Goal: Task Accomplishment & Management: Manage account settings

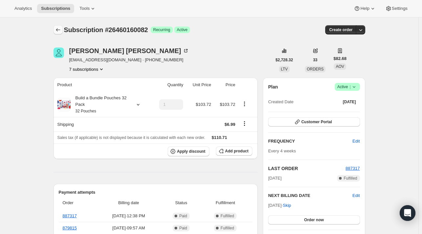
click at [55, 31] on button "Subscriptions" at bounding box center [58, 29] width 9 height 9
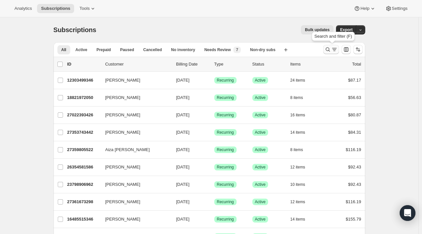
click at [326, 49] on icon "Search and filter results" at bounding box center [328, 49] width 7 height 7
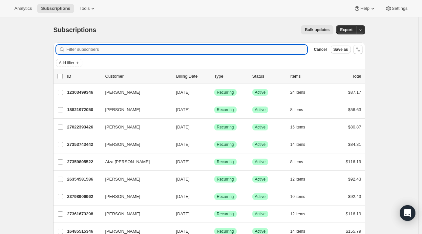
click at [92, 45] on input "Filter subscribers" at bounding box center [187, 49] width 241 height 9
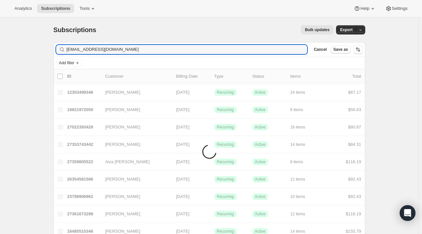
type input "[EMAIL_ADDRESS][DOMAIN_NAME]"
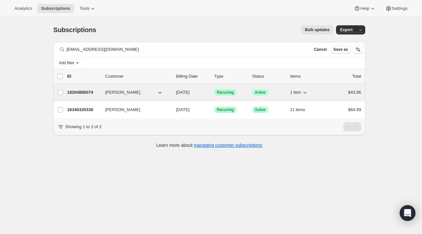
click at [85, 94] on p "18204885074" at bounding box center [83, 92] width 33 height 7
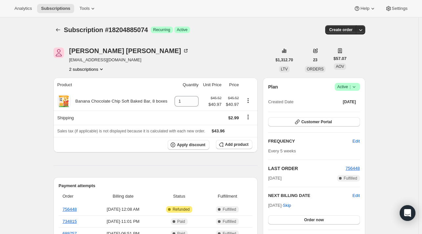
click at [99, 66] on button "2 subscriptions" at bounding box center [87, 69] width 36 height 7
click at [94, 78] on span "16340320338" at bounding box center [89, 81] width 46 height 7
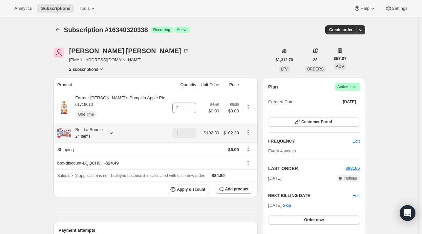
click at [116, 136] on div "Build a Bundle 24 Items" at bounding box center [112, 133] width 111 height 13
click at [112, 134] on icon at bounding box center [111, 134] width 3 height 2
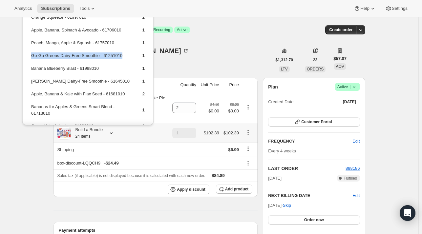
drag, startPoint x: 113, startPoint y: 54, endPoint x: 32, endPoint y: 57, distance: 81.8
click at [32, 57] on td "Go-Go Greens Dairy-Free Smoothie - 61251010" at bounding box center [81, 58] width 100 height 12
copy td "Go-Go Greens Dairy-Free Smoothie - 61251010"
click at [230, 186] on button "Add product" at bounding box center [234, 189] width 36 height 9
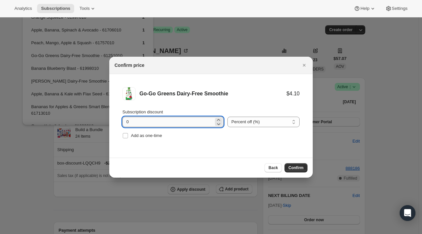
click at [183, 119] on input "0" at bounding box center [167, 122] width 91 height 11
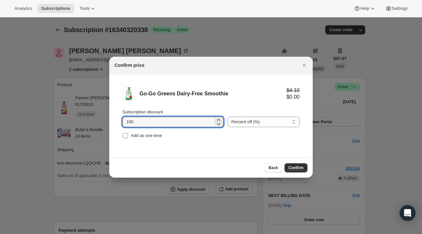
type input "100"
click at [138, 136] on span "Add as one-time" at bounding box center [146, 135] width 31 height 5
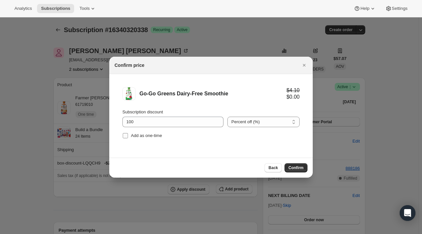
click at [144, 137] on span "Add as one-time" at bounding box center [146, 135] width 31 height 5
click at [128, 137] on input "Add as one-time" at bounding box center [125, 135] width 5 height 5
checkbox input "true"
drag, startPoint x: 301, startPoint y: 166, endPoint x: 302, endPoint y: 156, distance: 10.2
click at [301, 166] on span "Confirm" at bounding box center [296, 167] width 15 height 5
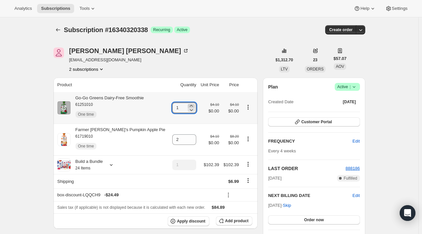
click at [188, 105] on icon at bounding box center [191, 106] width 7 height 7
type input "2"
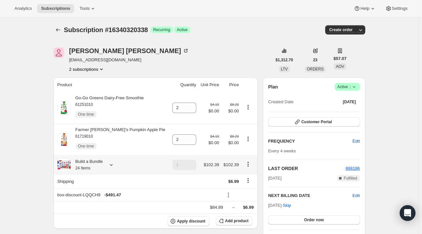
click at [112, 166] on icon at bounding box center [111, 165] width 7 height 7
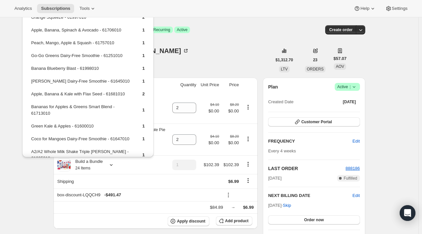
click at [196, 52] on div "[PERSON_NAME] [EMAIL_ADDRESS][DOMAIN_NAME] 2 subscriptions" at bounding box center [163, 60] width 218 height 25
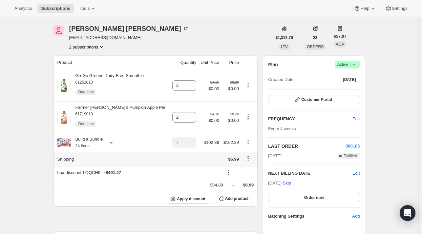
scroll to position [33, 0]
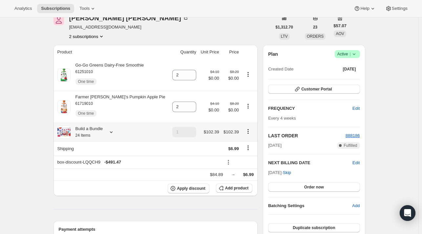
click at [110, 135] on icon at bounding box center [111, 132] width 7 height 7
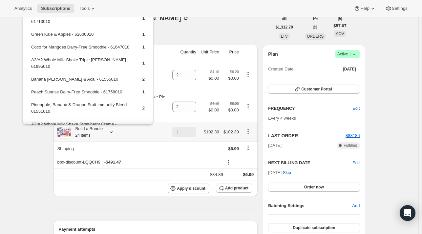
scroll to position [91, 0]
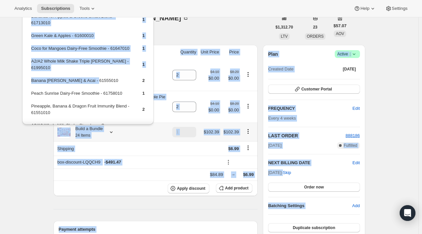
drag, startPoint x: 95, startPoint y: 78, endPoint x: 65, endPoint y: 75, distance: 30.0
click at [20, 75] on div "Orange Squeeze - 61997010 2 Apple, Banana, Spinach & Avocado - 61706010 1 Peach…" at bounding box center [88, 63] width 137 height 126
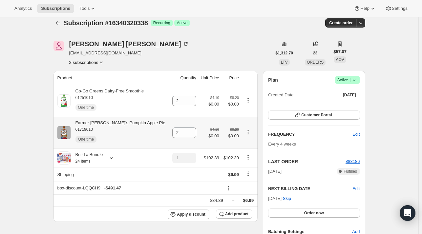
scroll to position [0, 0]
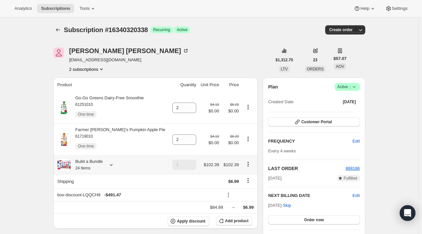
click at [112, 165] on icon at bounding box center [111, 165] width 7 height 7
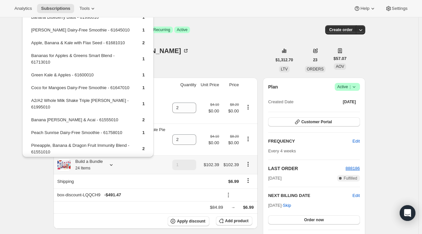
scroll to position [66, 0]
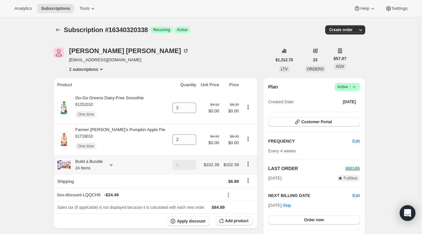
click at [114, 168] on icon at bounding box center [111, 165] width 7 height 7
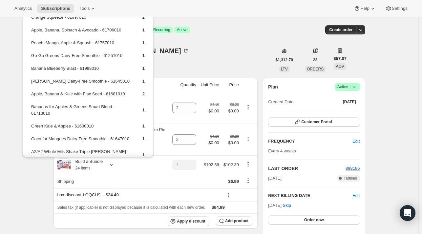
click at [186, 53] on div "[PERSON_NAME] [EMAIL_ADDRESS][DOMAIN_NAME] 2 subscriptions" at bounding box center [163, 60] width 218 height 25
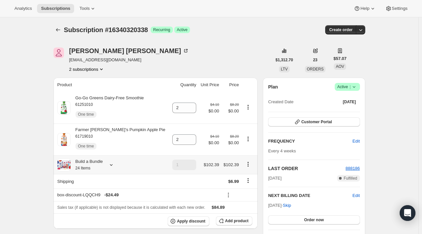
click at [112, 164] on icon at bounding box center [111, 165] width 7 height 7
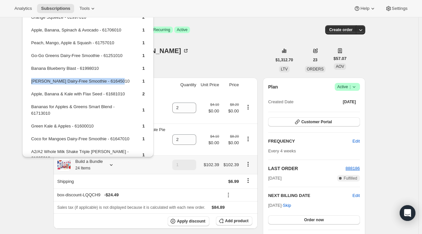
drag, startPoint x: 121, startPoint y: 77, endPoint x: 30, endPoint y: 81, distance: 91.0
click at [30, 81] on table "Orange Squeeze - 61997010 2 Apple, Banana, Spinach & Avocado - 61706010 1 Peach…" at bounding box center [88, 154] width 116 height 283
copy td "[PERSON_NAME] Dairy-Free Smoothie - 61645010"
click at [237, 223] on span "Add product" at bounding box center [236, 221] width 23 height 5
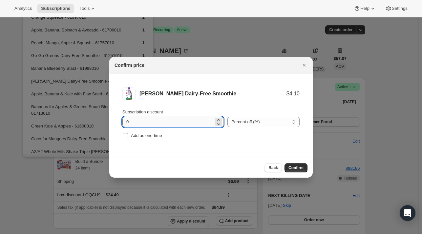
click at [148, 121] on input "0" at bounding box center [167, 122] width 91 height 11
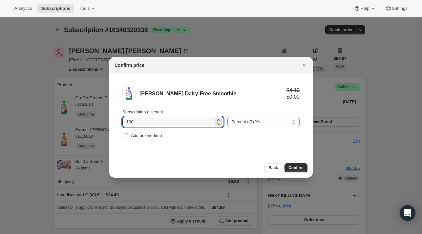
type input "100"
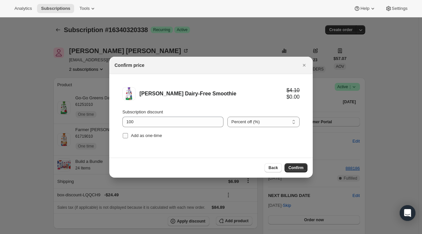
click at [148, 136] on span "Add as one-time" at bounding box center [146, 135] width 31 height 5
click at [128, 136] on input "Add as one-time" at bounding box center [125, 135] width 5 height 5
checkbox input "true"
click at [300, 168] on span "Confirm" at bounding box center [296, 167] width 15 height 5
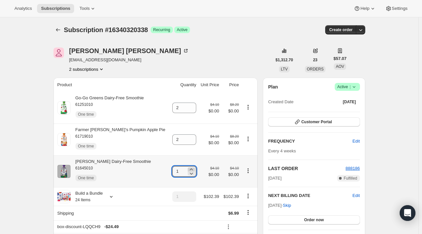
click at [190, 170] on icon at bounding box center [191, 170] width 3 height 2
type input "2"
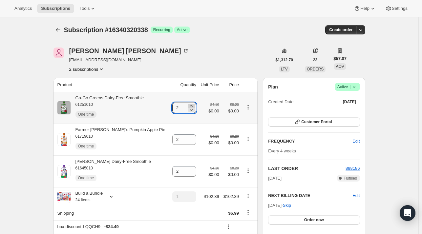
click at [188, 105] on icon at bounding box center [191, 106] width 7 height 7
type input "3"
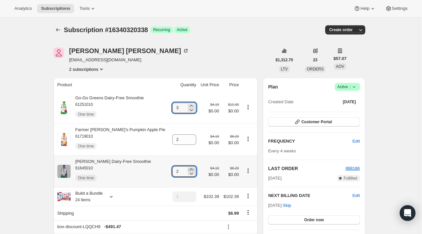
click at [188, 170] on icon at bounding box center [191, 169] width 7 height 7
click at [190, 174] on div "3" at bounding box center [184, 171] width 24 height 11
click at [188, 174] on icon at bounding box center [191, 173] width 7 height 7
type input "2"
click at [188, 111] on icon at bounding box center [191, 110] width 7 height 7
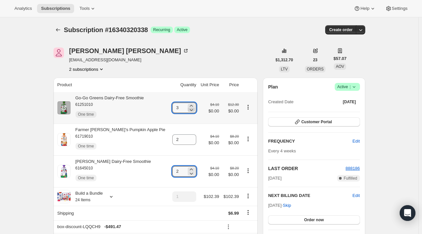
type input "2"
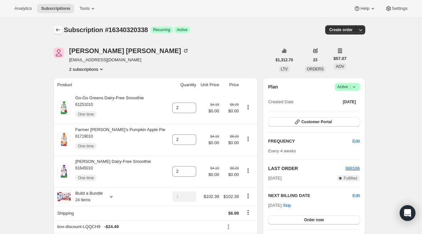
click at [58, 28] on icon "Subscriptions" at bounding box center [58, 30] width 7 height 7
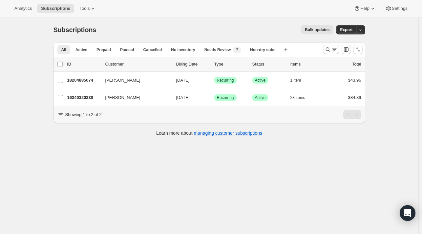
drag, startPoint x: 193, startPoint y: 195, endPoint x: 191, endPoint y: 184, distance: 11.3
click at [193, 196] on div "Subscriptions. This page is ready Subscriptions Bulk updates More actions Bulk …" at bounding box center [209, 134] width 419 height 234
click at [334, 50] on icon "Search and filter results" at bounding box center [334, 49] width 7 height 7
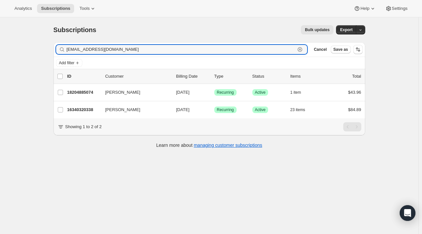
click at [303, 50] on icon "button" at bounding box center [300, 49] width 7 height 7
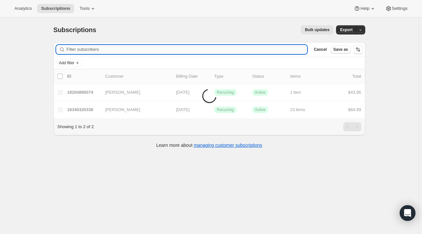
paste input "[PERSON_NAME][EMAIL_ADDRESS][PERSON_NAME][DOMAIN_NAME]"
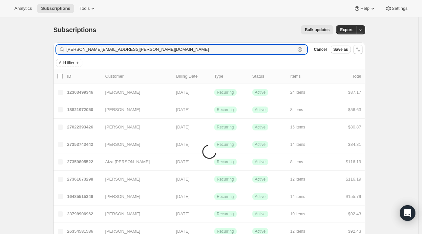
type input "[PERSON_NAME][EMAIL_ADDRESS][PERSON_NAME][DOMAIN_NAME]"
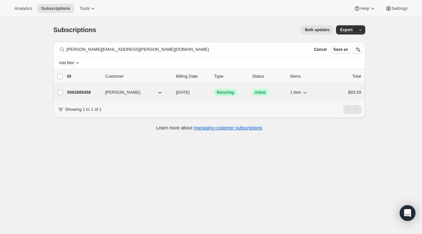
click at [98, 94] on p "5062885458" at bounding box center [83, 92] width 33 height 7
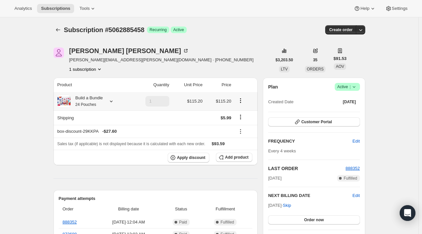
click at [109, 101] on icon at bounding box center [111, 101] width 7 height 7
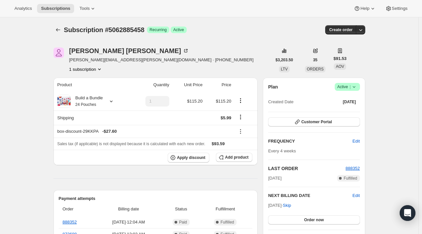
click at [160, 58] on div "[PERSON_NAME] [PERSON_NAME][EMAIL_ADDRESS][PERSON_NAME][DOMAIN_NAME] · [PHONE_N…" at bounding box center [163, 60] width 218 height 25
click at [113, 100] on icon at bounding box center [111, 101] width 7 height 7
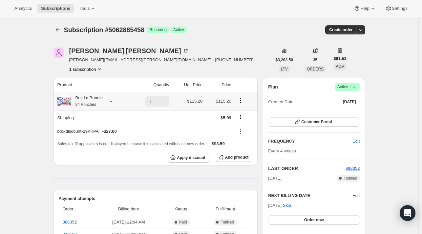
click at [114, 100] on icon at bounding box center [111, 101] width 7 height 7
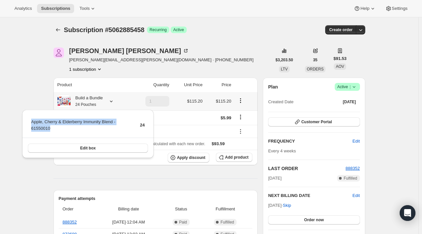
drag, startPoint x: 47, startPoint y: 129, endPoint x: 28, endPoint y: 125, distance: 19.5
click at [28, 125] on div "Apple, Cherry & Elderberry Immunity Blend - 61550010 24 Edit box" at bounding box center [87, 134] width 131 height 49
copy tbody "Apple, Cherry & Elderberry Immunity Blend - 61550010"
click at [251, 158] on button "Add product" at bounding box center [234, 157] width 36 height 9
click at [230, 159] on span "Add product" at bounding box center [236, 157] width 23 height 5
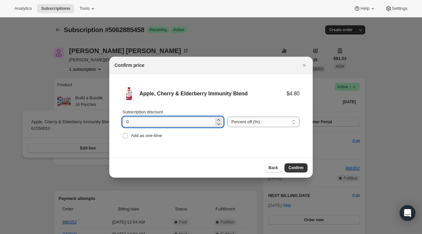
click at [162, 122] on input "0" at bounding box center [167, 122] width 91 height 11
type input "100"
click at [148, 137] on span "Add as one-time" at bounding box center [146, 135] width 31 height 5
click at [128, 137] on input "Add as one-time" at bounding box center [125, 135] width 5 height 5
checkbox input "true"
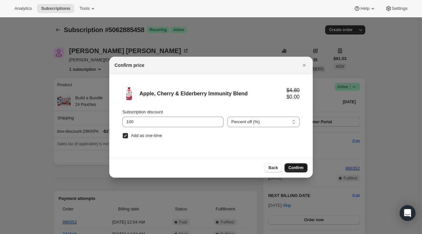
click at [297, 166] on span "Confirm" at bounding box center [296, 167] width 15 height 5
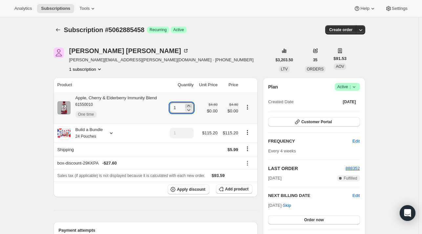
click at [190, 106] on icon at bounding box center [188, 106] width 3 height 2
click at [190, 106] on icon at bounding box center [189, 106] width 7 height 7
click at [187, 106] on div at bounding box center [188, 106] width 7 height 4
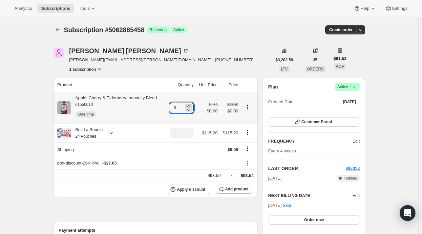
click at [187, 105] on div at bounding box center [188, 106] width 7 height 4
type input "8"
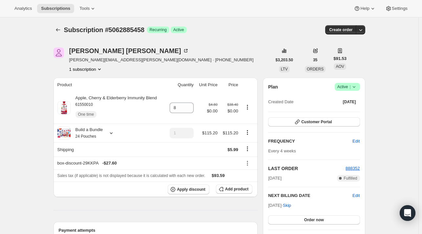
click at [56, 28] on icon "Subscriptions" at bounding box center [58, 30] width 7 height 7
